Goal: Transaction & Acquisition: Purchase product/service

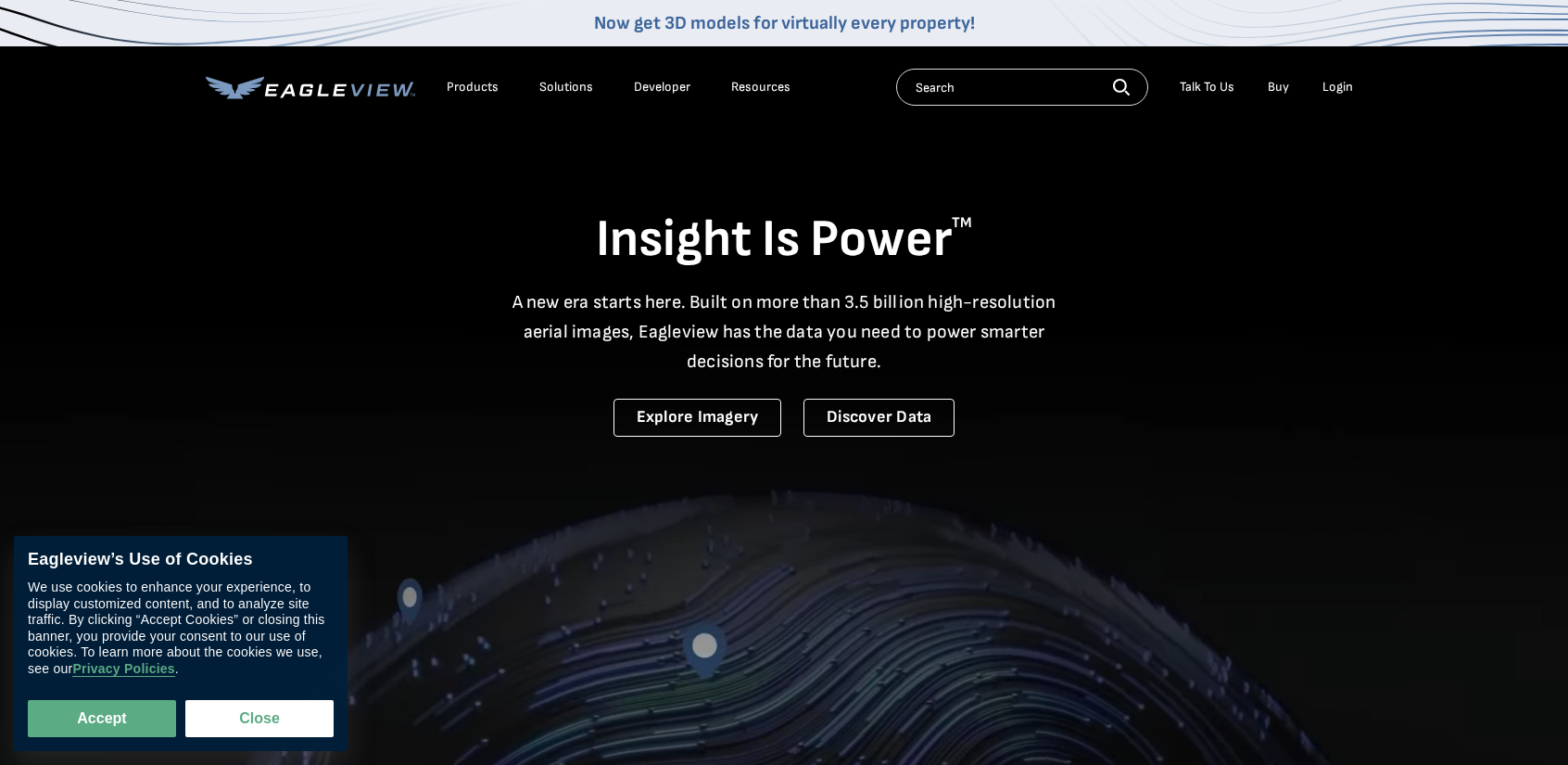
drag, startPoint x: 0, startPoint y: 0, endPoint x: 1338, endPoint y: 92, distance: 1341.2
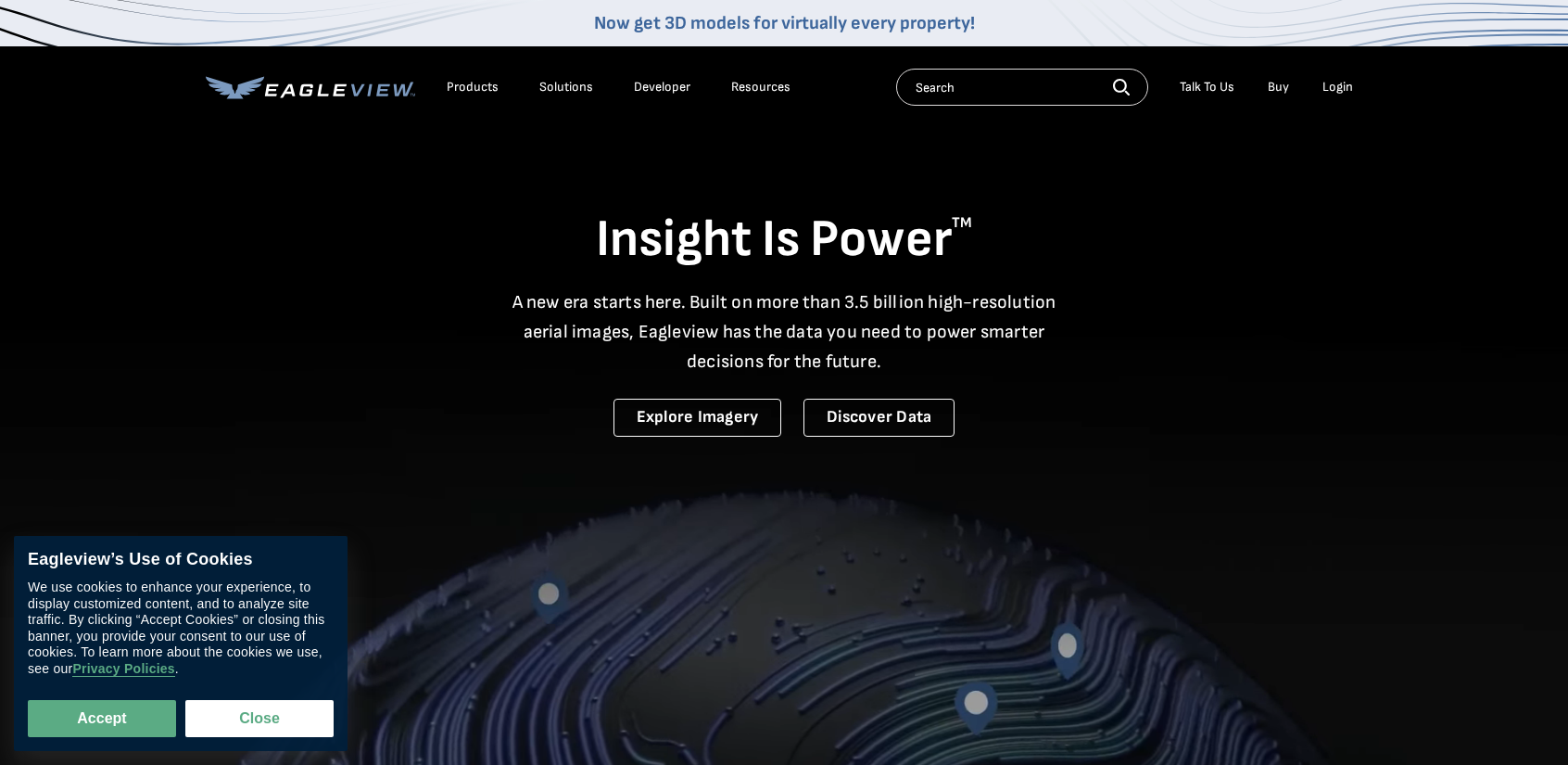
click at [1338, 92] on div "Login" at bounding box center [1337, 87] width 30 height 17
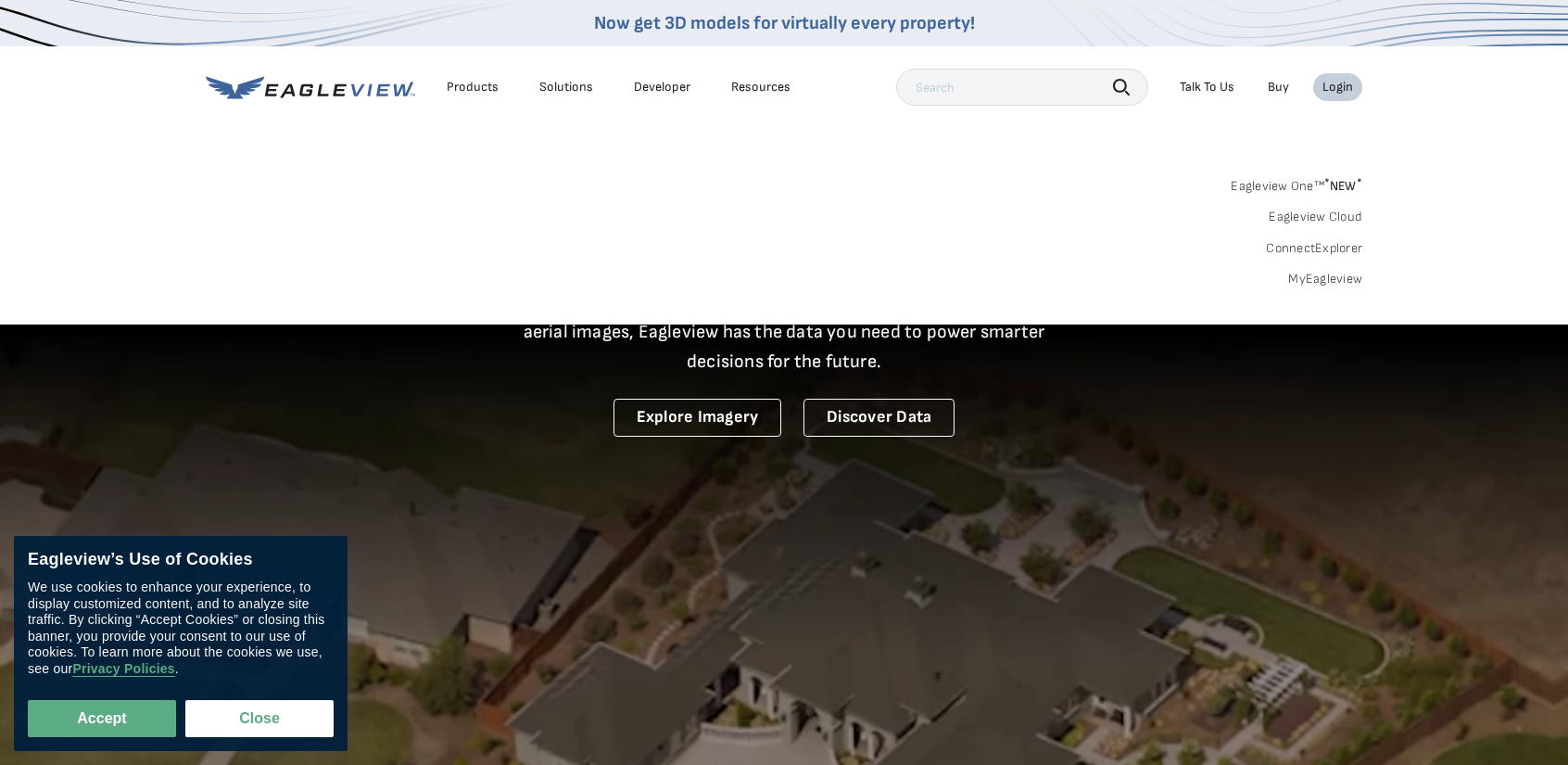
click at [1344, 286] on link "MyEagleview" at bounding box center [1324, 278] width 74 height 17
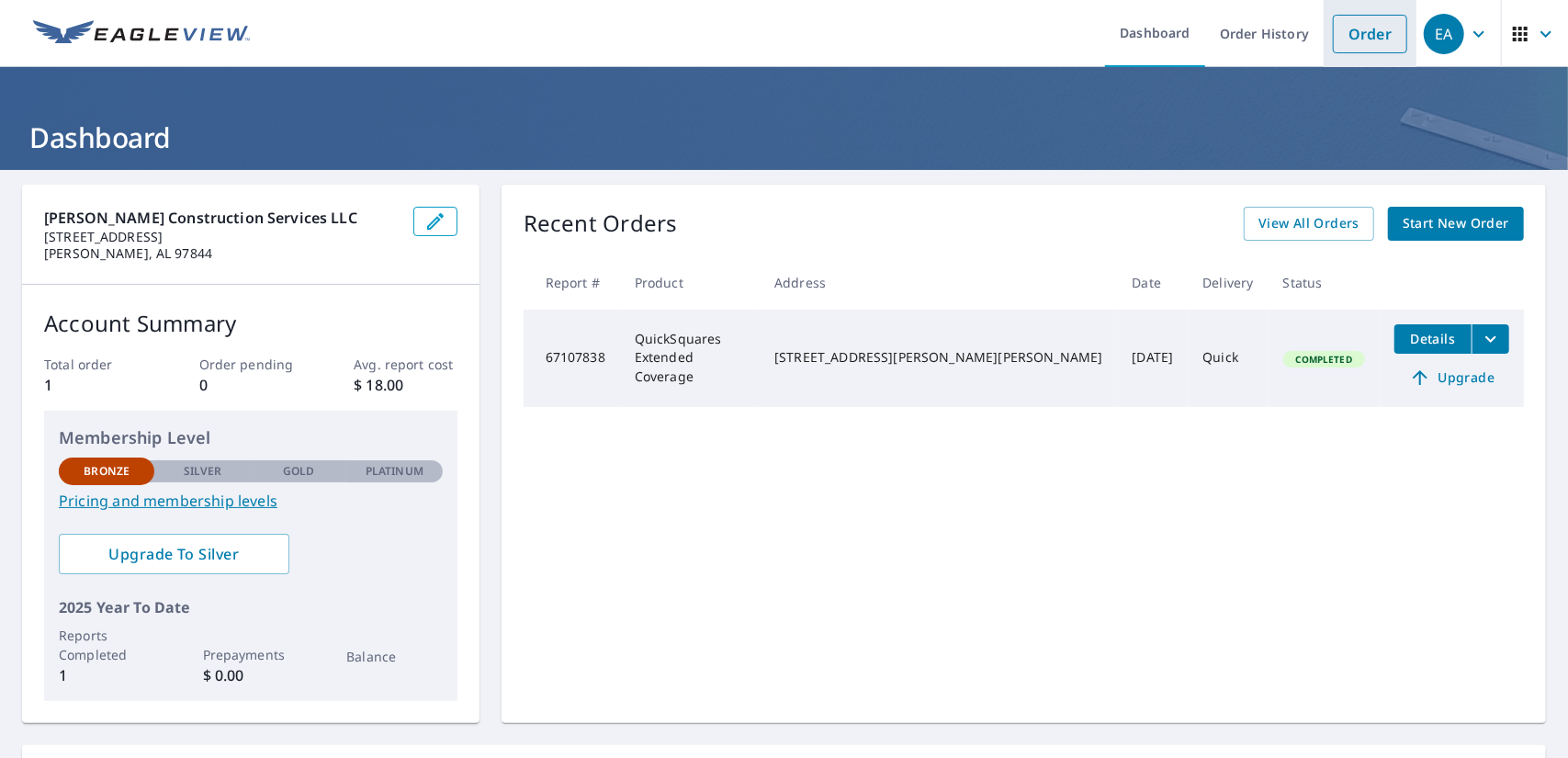
click at [1387, 32] on link "Order" at bounding box center [1370, 34] width 74 height 39
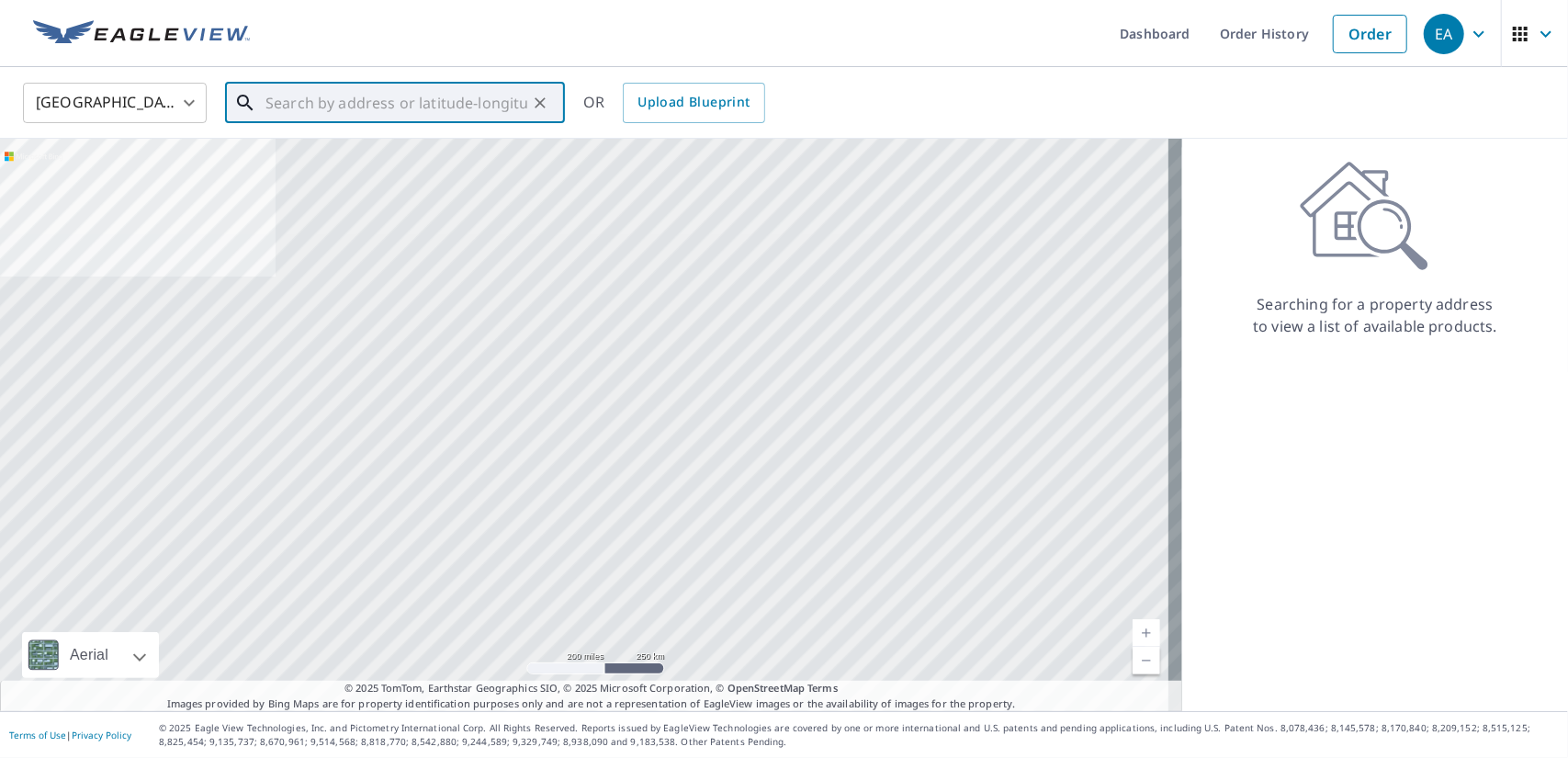
click at [473, 94] on input "text" at bounding box center [396, 102] width 262 height 52
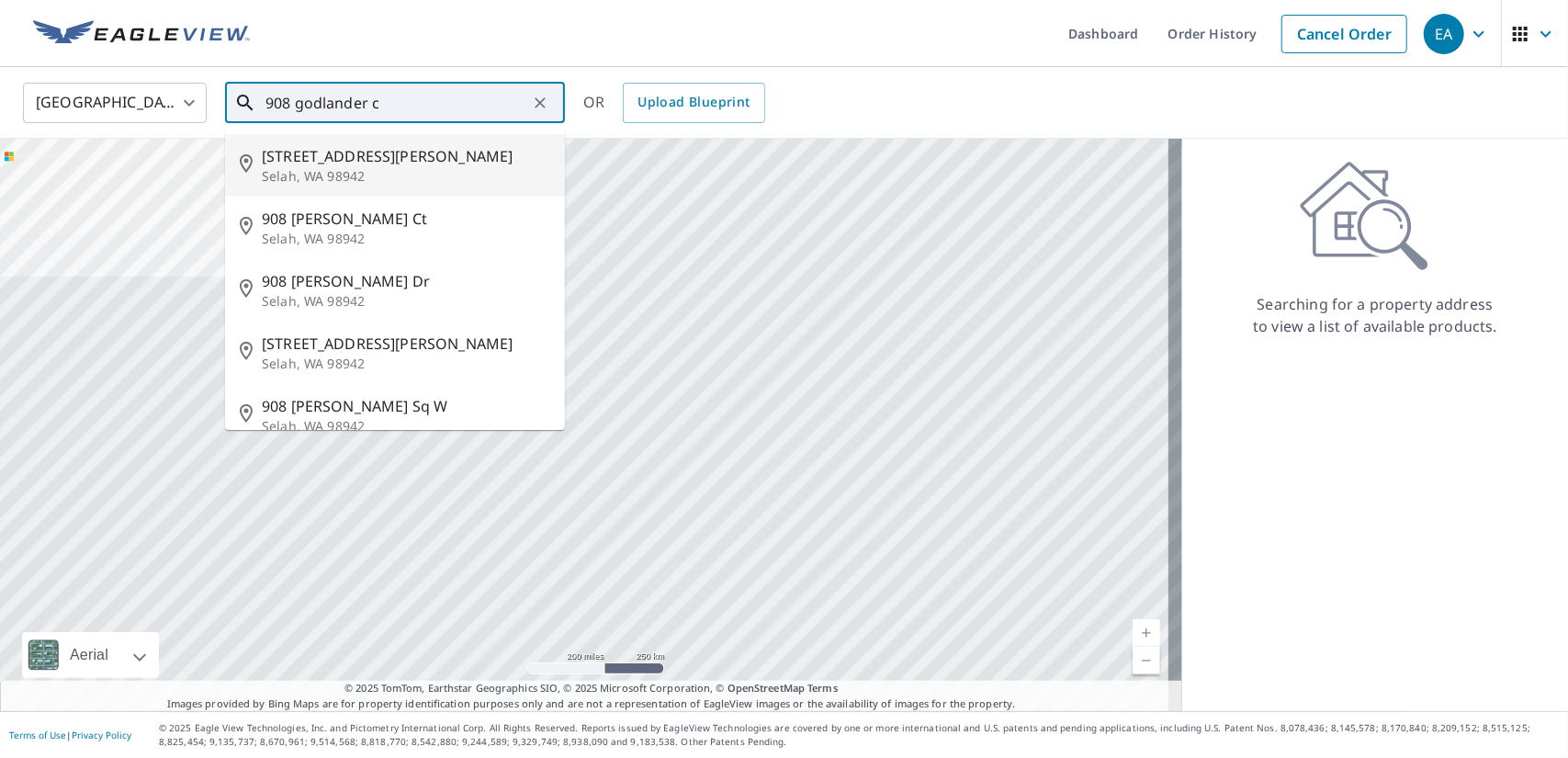
click at [430, 153] on span "908 Goodlander Circle" at bounding box center [406, 156] width 288 height 22
type input "908 Goodlander Circle Selah, WA 98942"
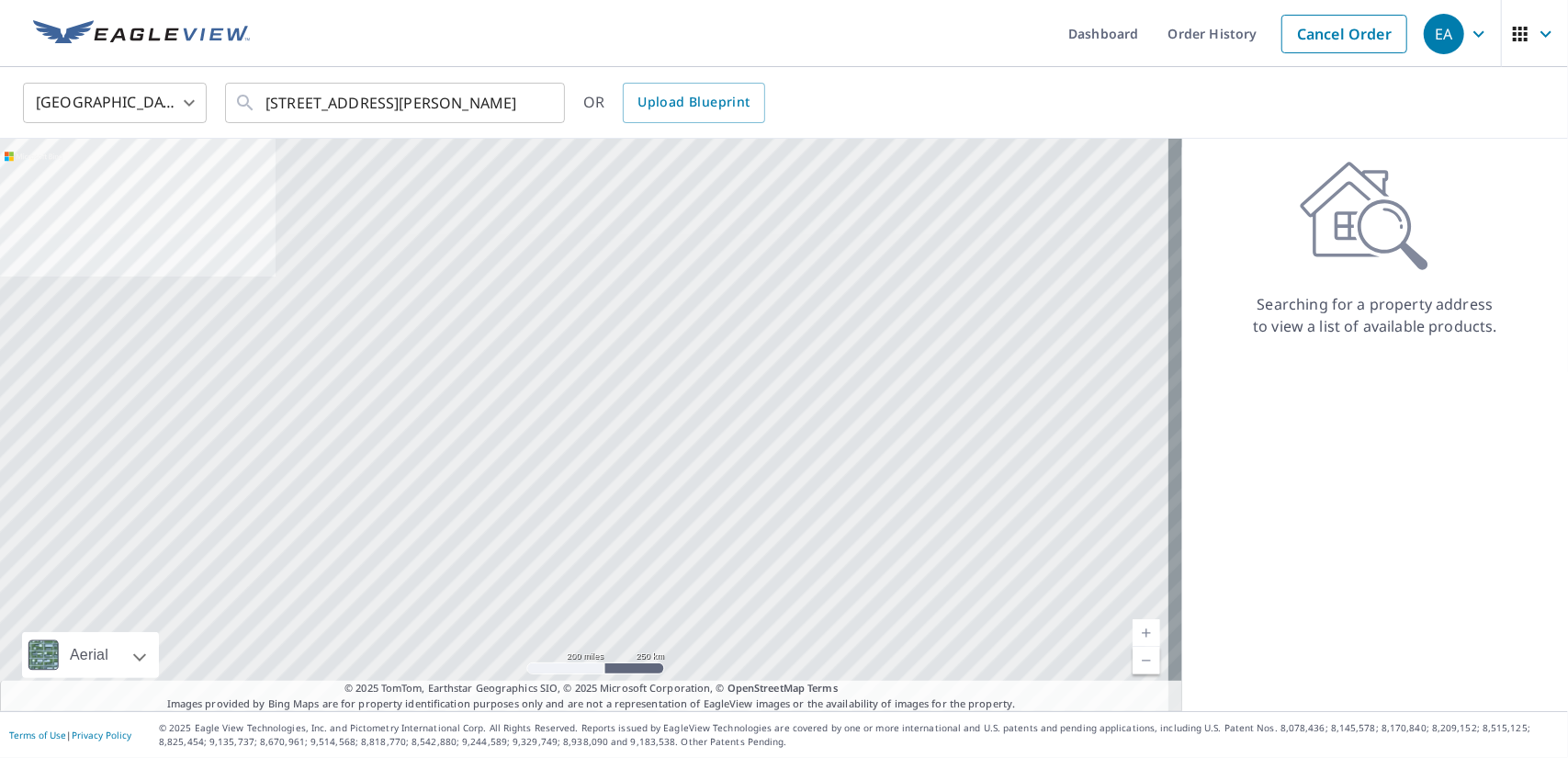
click at [430, 153] on div at bounding box center [591, 424] width 1182 height 572
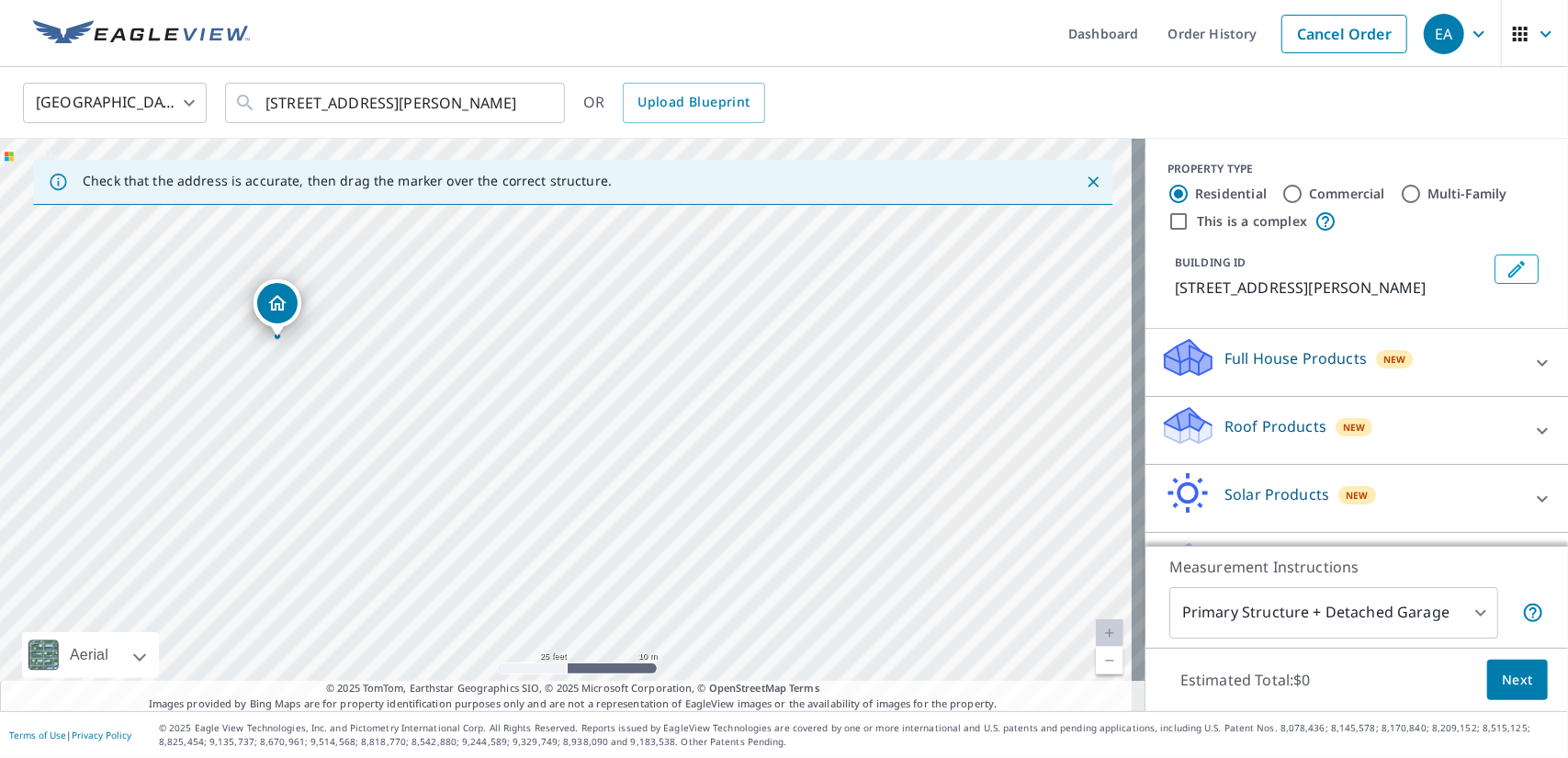
drag, startPoint x: 232, startPoint y: 504, endPoint x: 509, endPoint y: 387, distance: 300.7
click at [509, 387] on div "[STREET_ADDRESS][PERSON_NAME]" at bounding box center [572, 424] width 1145 height 572
drag, startPoint x: 273, startPoint y: 367, endPoint x: 418, endPoint y: 392, distance: 147.1
click at [418, 392] on div "[STREET_ADDRESS][PERSON_NAME]" at bounding box center [572, 424] width 1145 height 572
drag, startPoint x: 418, startPoint y: 392, endPoint x: 560, endPoint y: 476, distance: 165.0
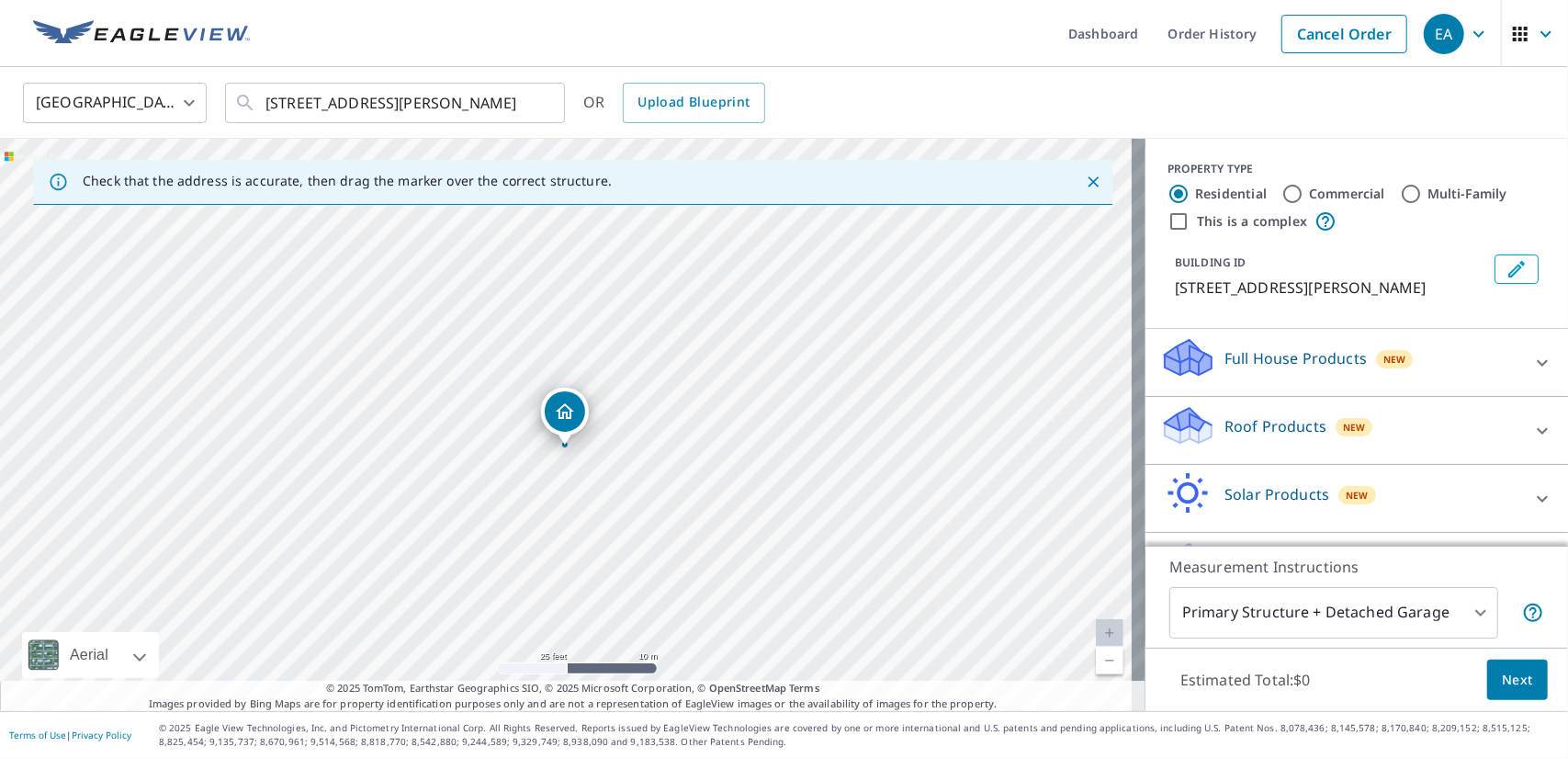
click at [560, 476] on div "[STREET_ADDRESS][PERSON_NAME]" at bounding box center [572, 424] width 1145 height 572
click at [529, 98] on button "Clear" at bounding box center [540, 102] width 25 height 25
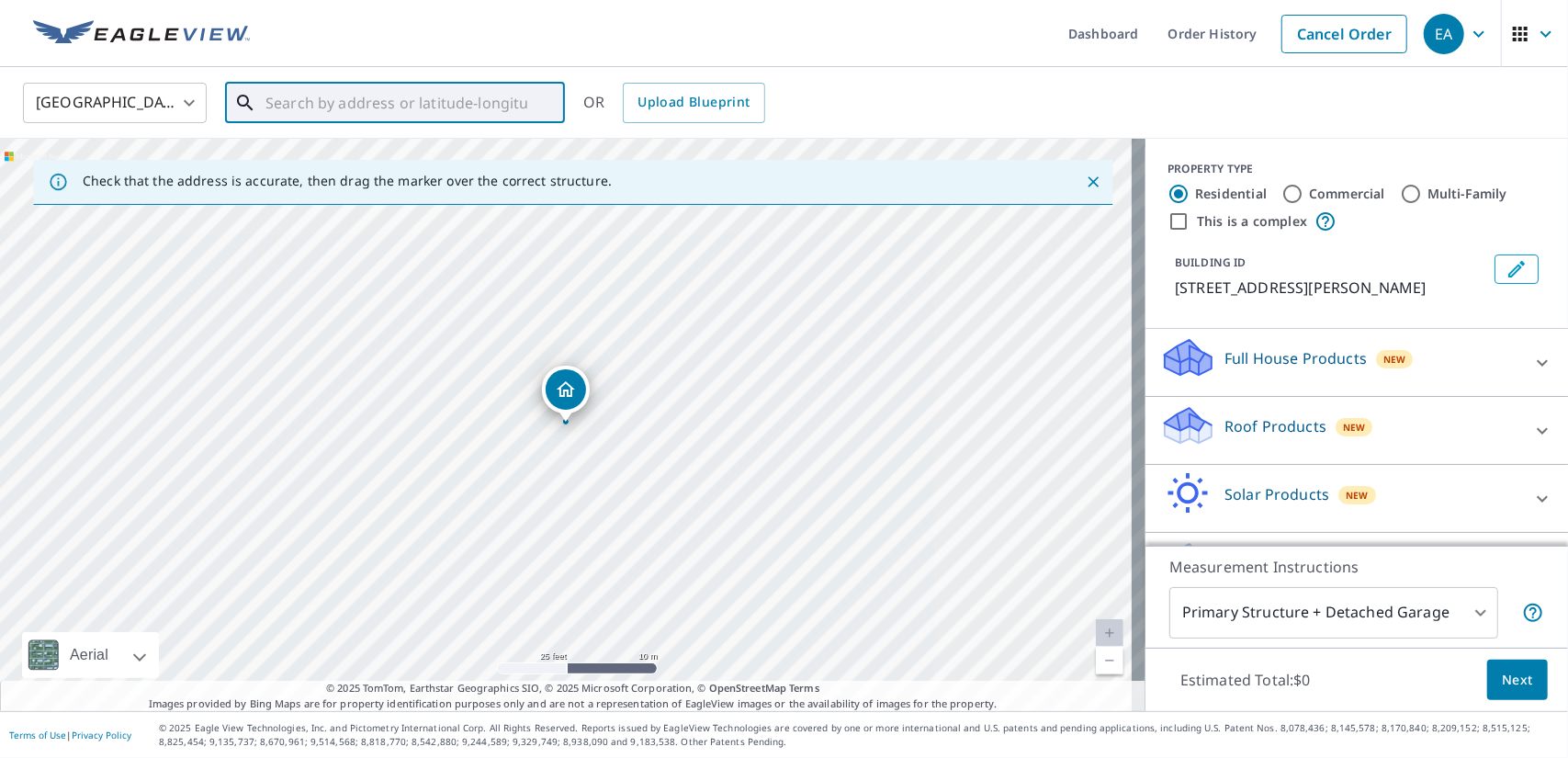
click at [529, 98] on div at bounding box center [539, 102] width 24 height 25
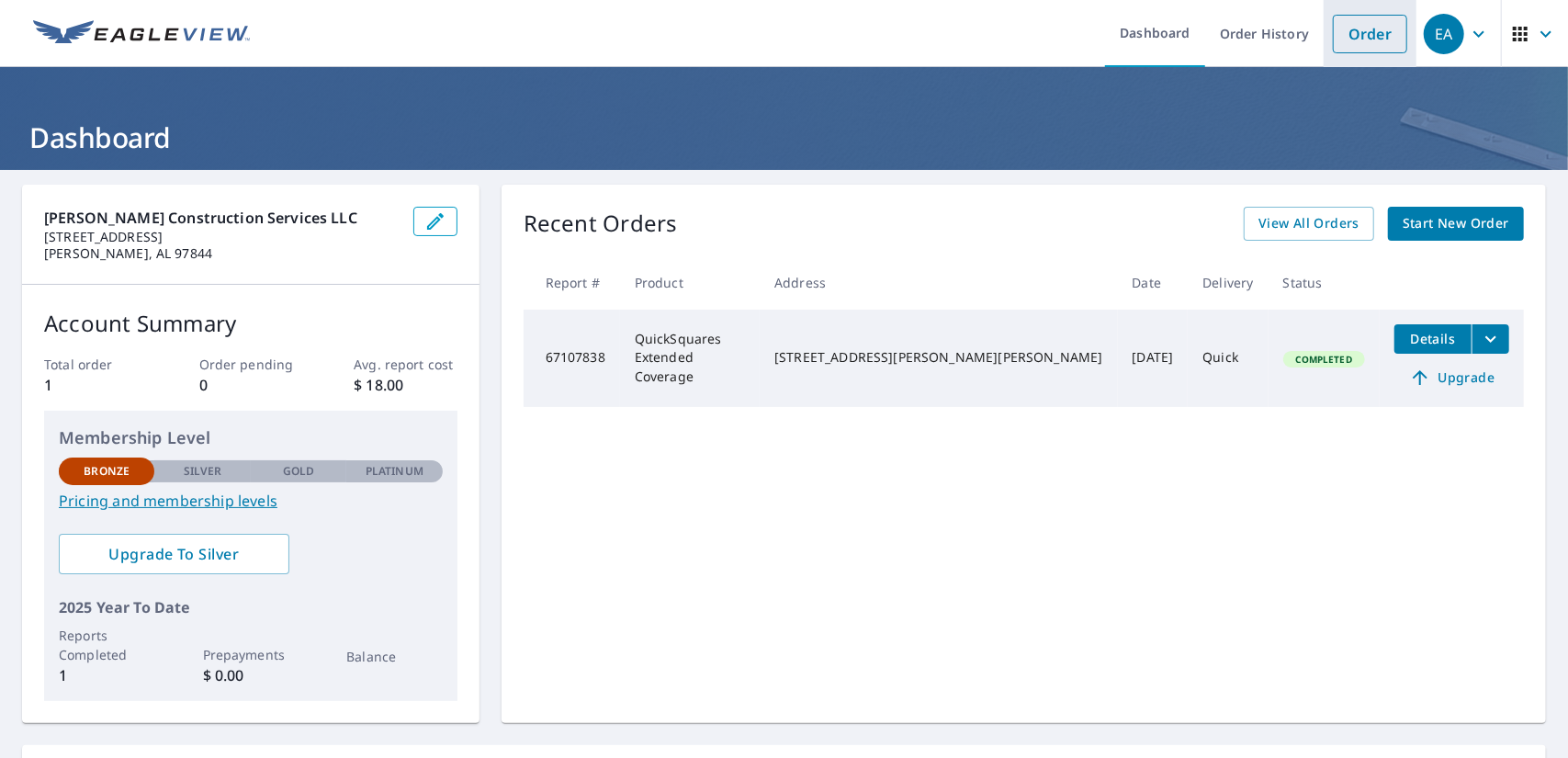
click at [1350, 45] on link "Order" at bounding box center [1370, 34] width 74 height 39
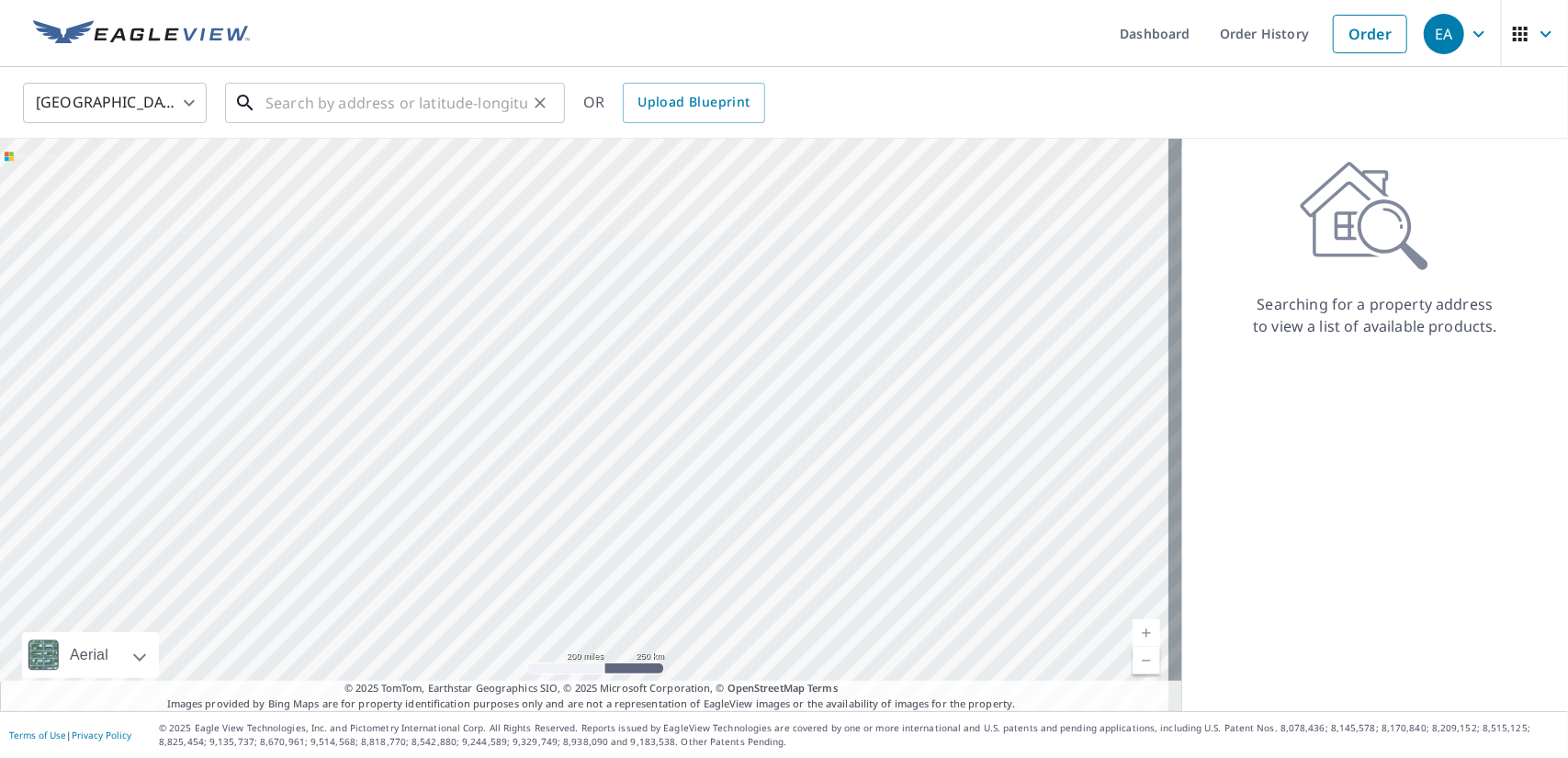
click at [450, 115] on input "text" at bounding box center [396, 102] width 262 height 52
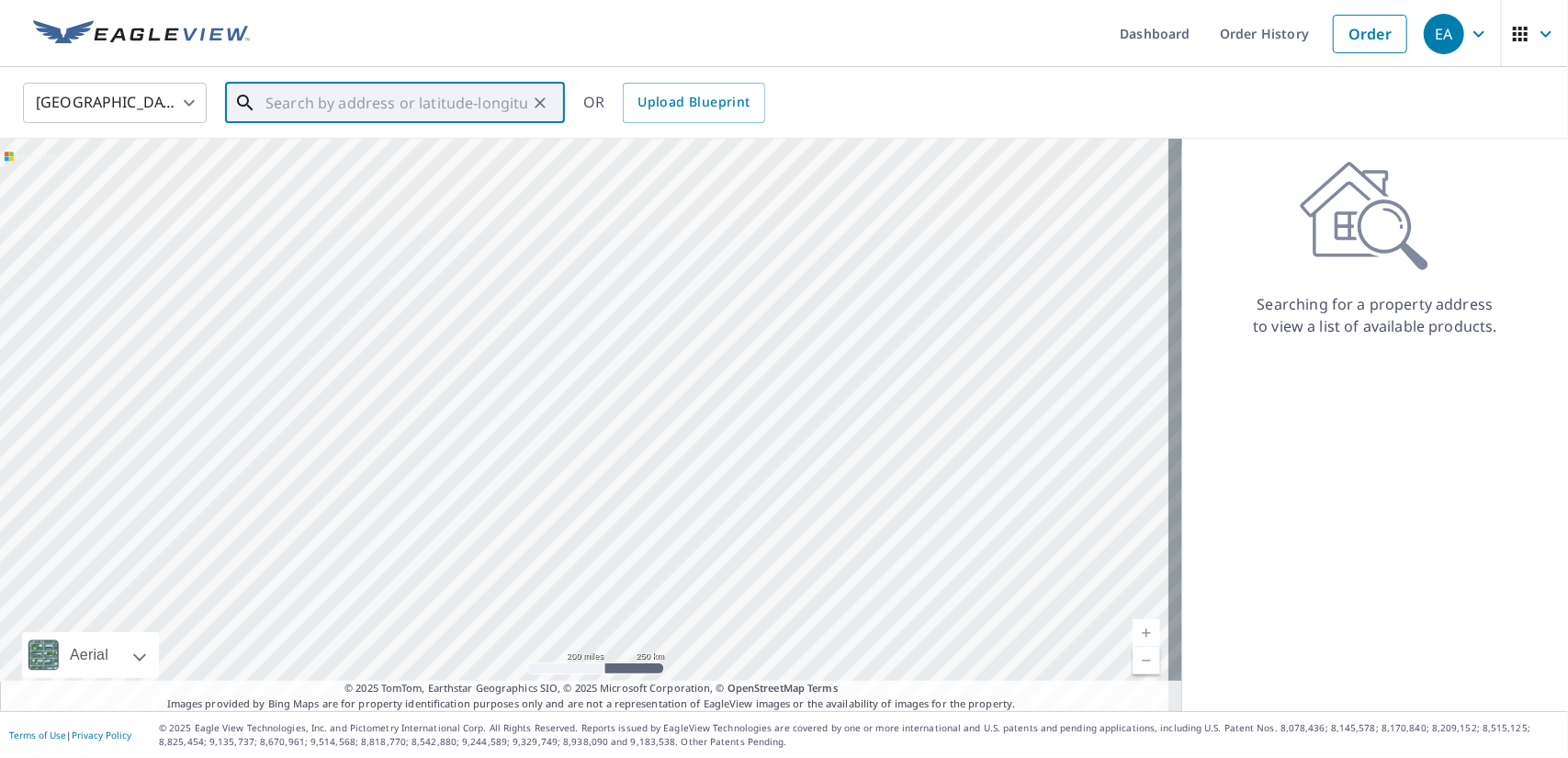
click at [409, 105] on input "text" at bounding box center [396, 102] width 262 height 52
paste input "908 [PERSON_NAME] Cir"
click at [472, 157] on span "908 [PERSON_NAME] Cir" at bounding box center [406, 156] width 288 height 22
type input "[STREET_ADDRESS][PERSON_NAME]"
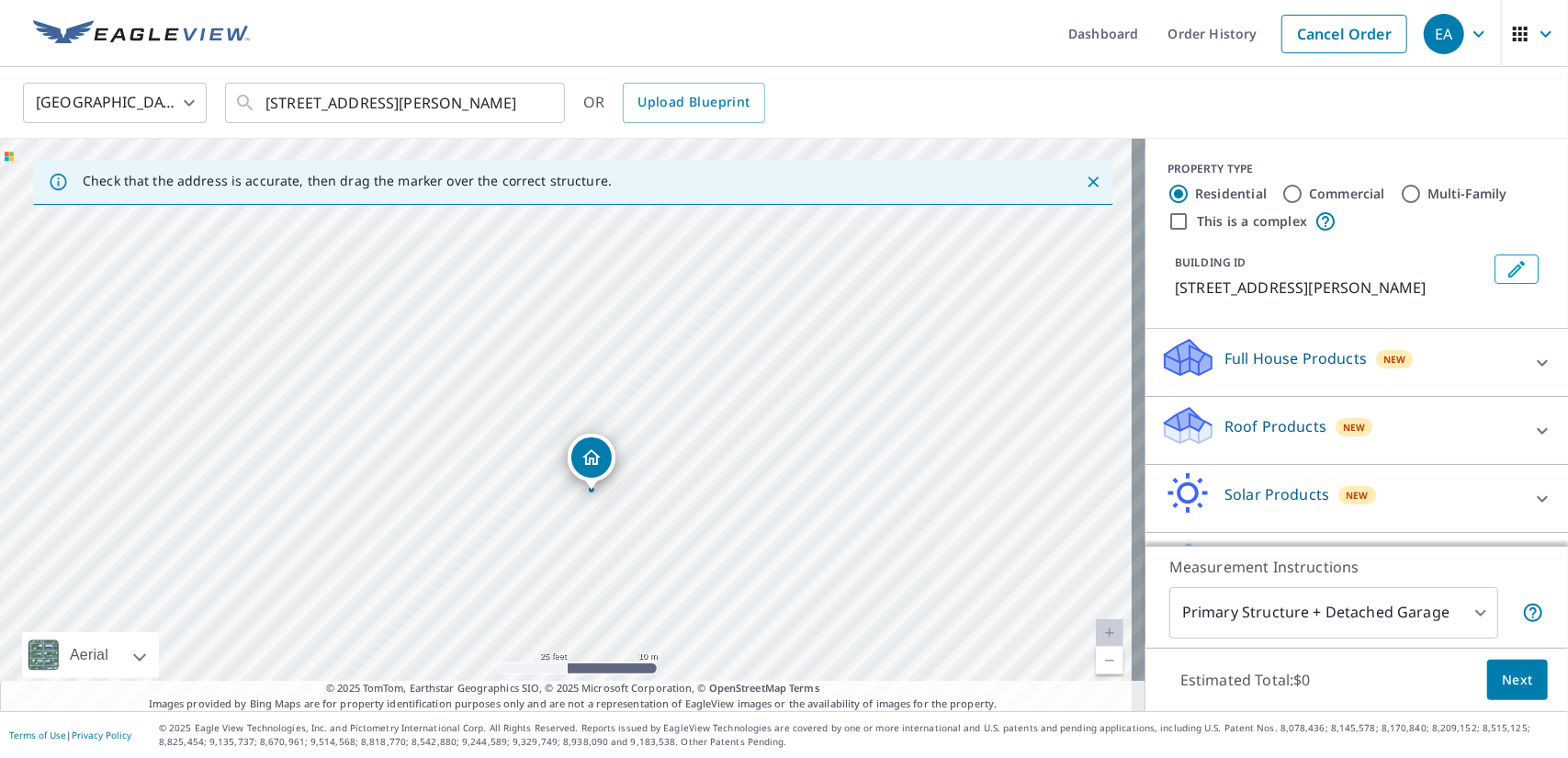
drag, startPoint x: 740, startPoint y: 521, endPoint x: 715, endPoint y: 408, distance: 115.7
click at [727, 404] on div "[STREET_ADDRESS][PERSON_NAME]" at bounding box center [572, 424] width 1145 height 572
drag, startPoint x: 556, startPoint y: 493, endPoint x: 596, endPoint y: 503, distance: 41.2
click at [620, 513] on div "[STREET_ADDRESS][PERSON_NAME]" at bounding box center [572, 424] width 1145 height 572
click at [761, 420] on div "[STREET_ADDRESS][PERSON_NAME]" at bounding box center [572, 424] width 1145 height 572
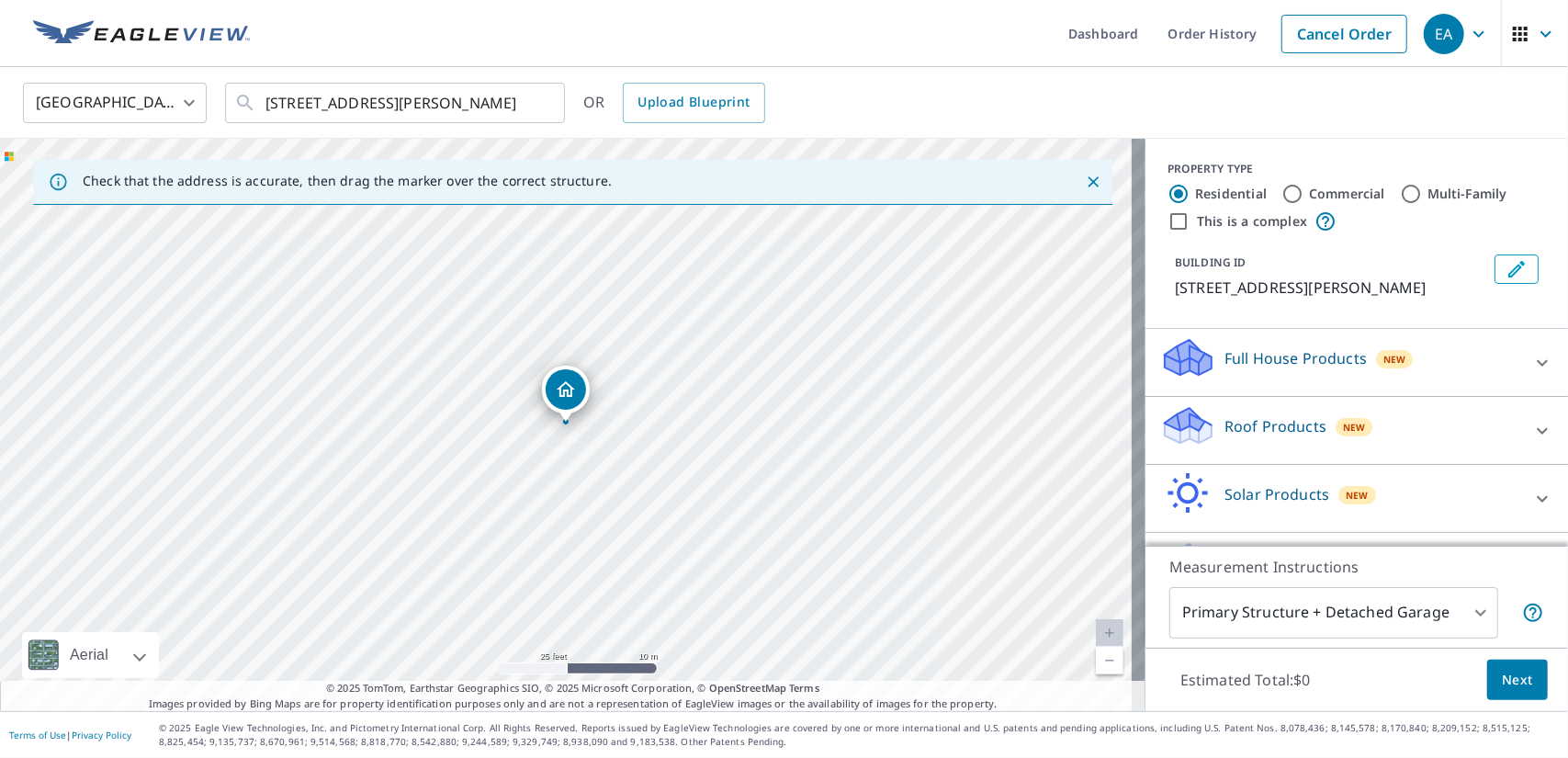
click at [764, 420] on div "[STREET_ADDRESS][PERSON_NAME]" at bounding box center [572, 424] width 1145 height 572
